Goal: Find specific page/section

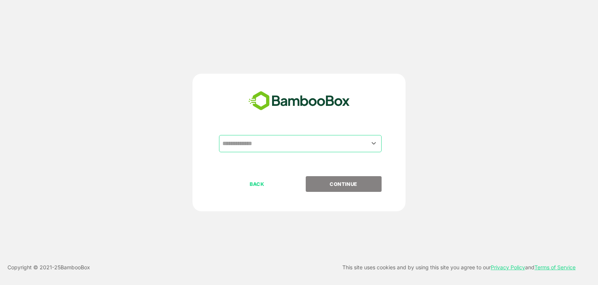
click at [376, 143] on icon "Open" at bounding box center [373, 143] width 9 height 9
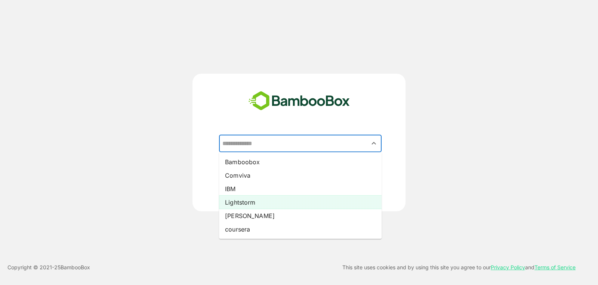
click at [301, 206] on li "Lightstorm" at bounding box center [300, 201] width 162 height 13
type input "**********"
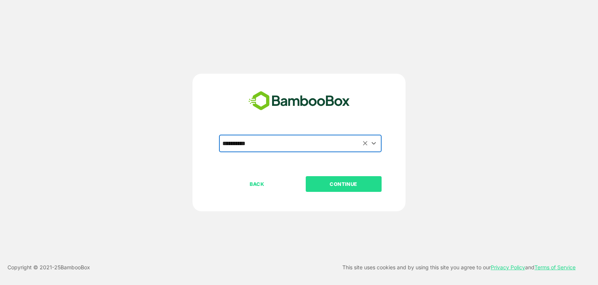
click at [345, 187] on p "CONTINUE" at bounding box center [343, 184] width 75 height 8
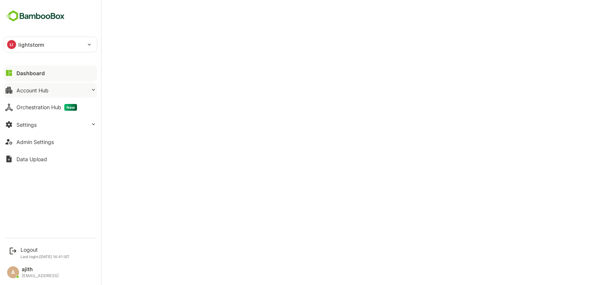
click at [37, 91] on div "Account Hub" at bounding box center [32, 90] width 32 height 6
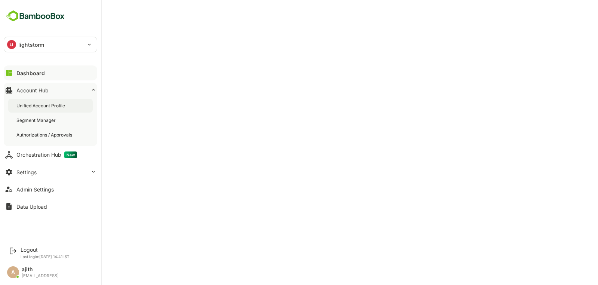
click at [49, 109] on div "Unified Account Profile" at bounding box center [50, 106] width 84 height 14
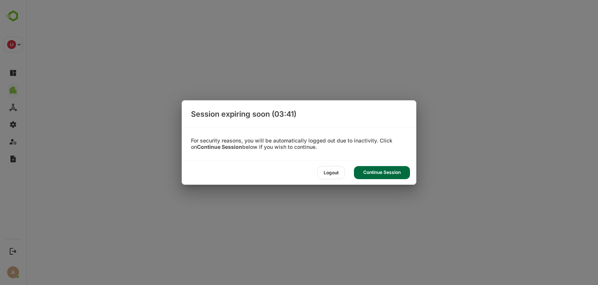
click at [366, 171] on div "Continue Session" at bounding box center [382, 172] width 56 height 13
